Goal: Task Accomplishment & Management: Manage account settings

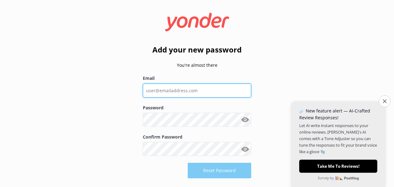
drag, startPoint x: 0, startPoint y: 0, endPoint x: 178, endPoint y: 90, distance: 199.3
click at [178, 90] on input "Email" at bounding box center [197, 90] width 108 height 14
type input "[PERSON_NAME][EMAIL_ADDRESS][DOMAIN_NAME]"
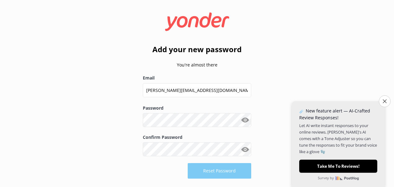
click at [246, 118] on button "Show password" at bounding box center [245, 120] width 12 height 12
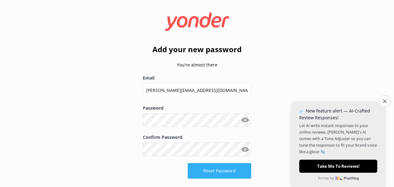
click at [222, 172] on button "Reset Password" at bounding box center [220, 170] width 64 height 15
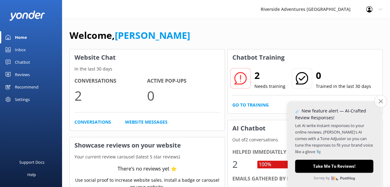
click at [379, 98] on button "Close survey" at bounding box center [380, 101] width 13 height 13
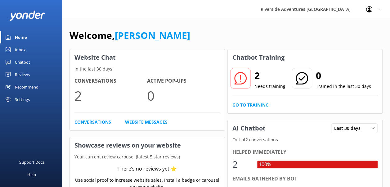
click at [22, 49] on div "Inbox" at bounding box center [20, 49] width 11 height 12
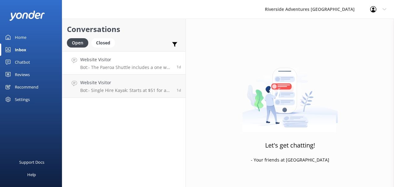
click at [122, 65] on p "Bot: - The Paeroa Shuttle includes a one way ride with you and your bike. - The…" at bounding box center [126, 67] width 92 height 6
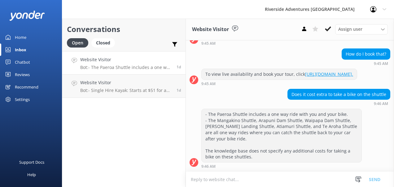
scroll to position [342, 0]
